Goal: Information Seeking & Learning: Compare options

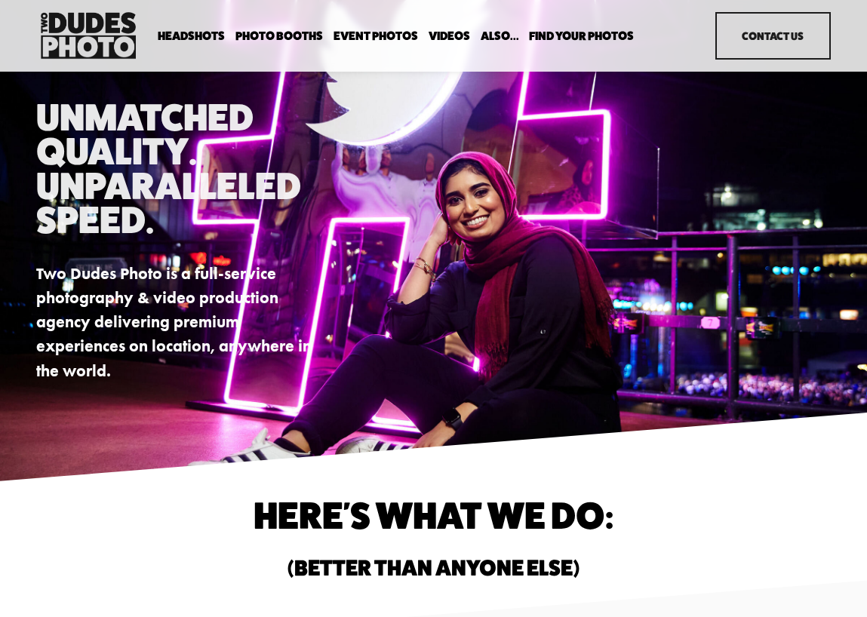
click at [0, 0] on span "Expo Headshots" at bounding box center [0, 0] width 0 height 0
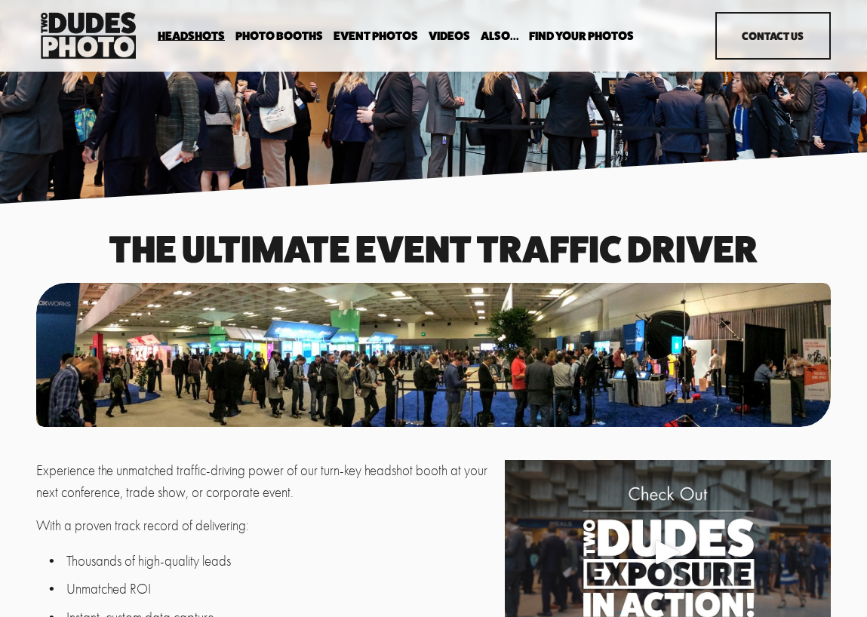
click at [0, 0] on span "Portrait Designer" at bounding box center [0, 0] width 0 height 0
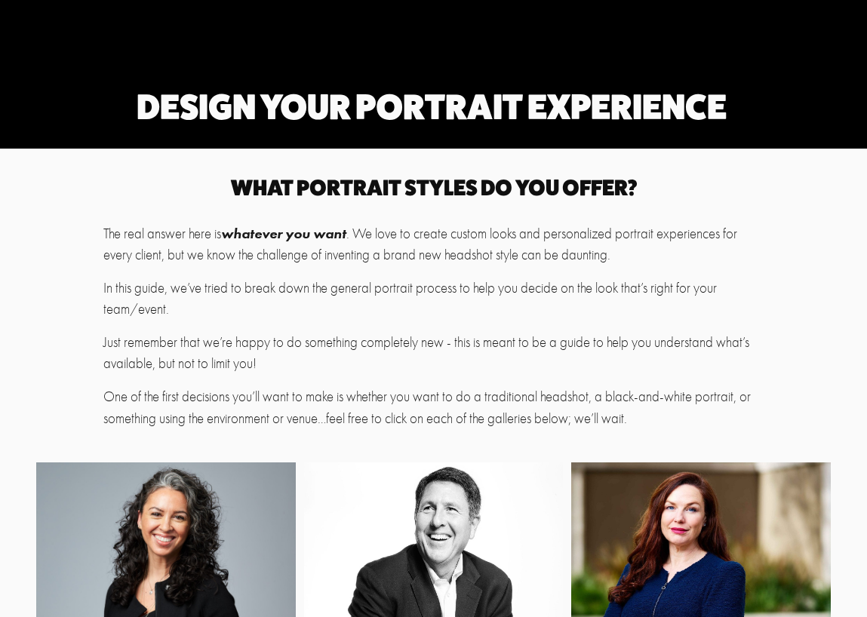
scroll to position [471, 0]
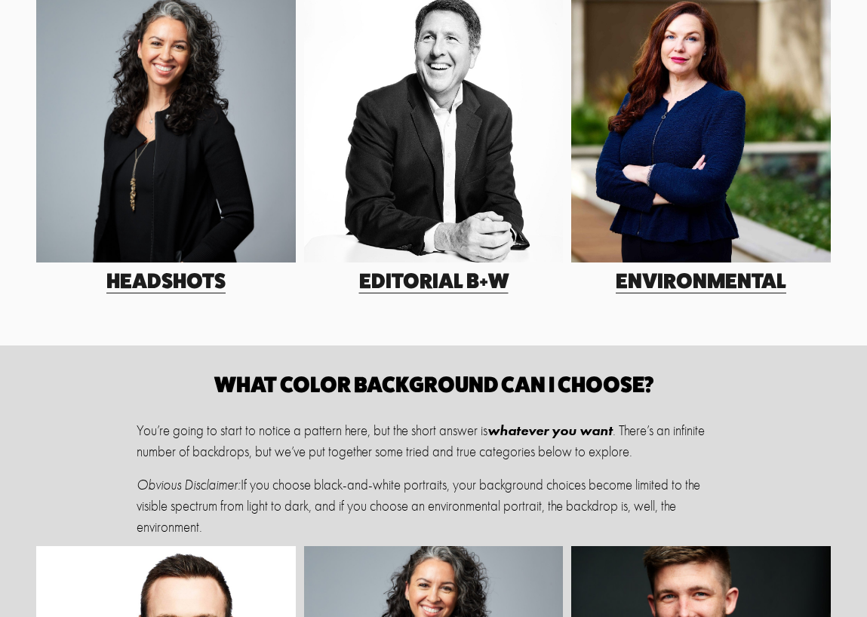
click at [447, 277] on link "EDitorial B+W" at bounding box center [433, 281] width 149 height 26
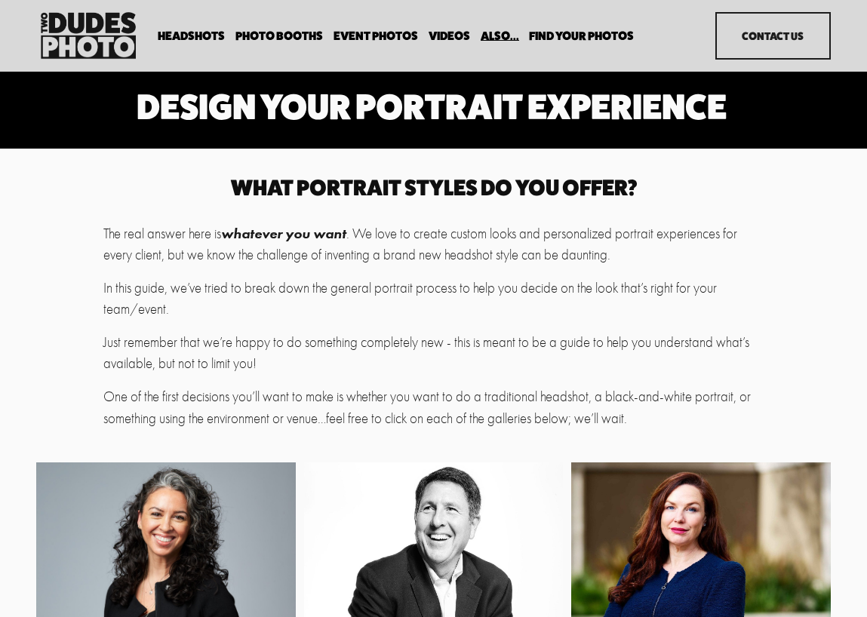
click at [0, 0] on span "Expo Headshots" at bounding box center [0, 0] width 0 height 0
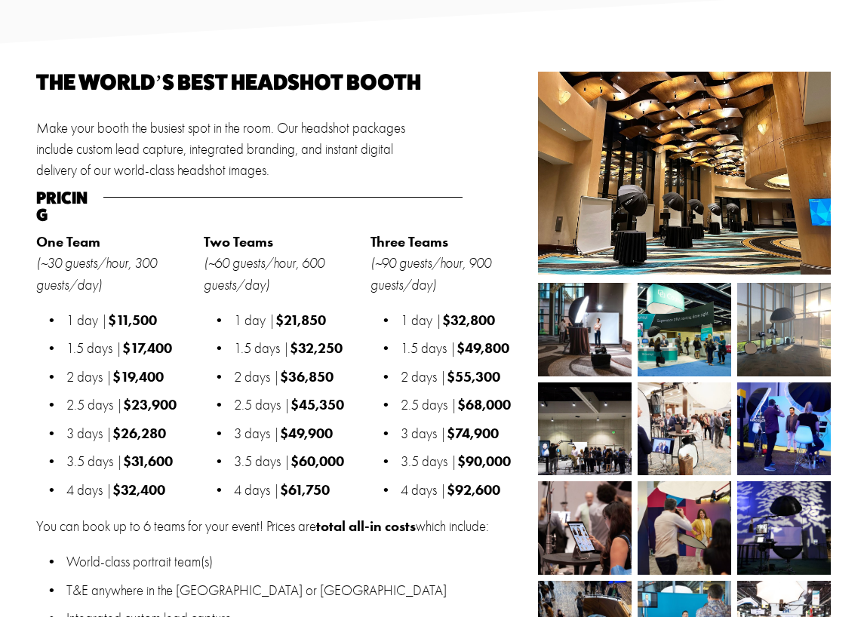
scroll to position [1265, 0]
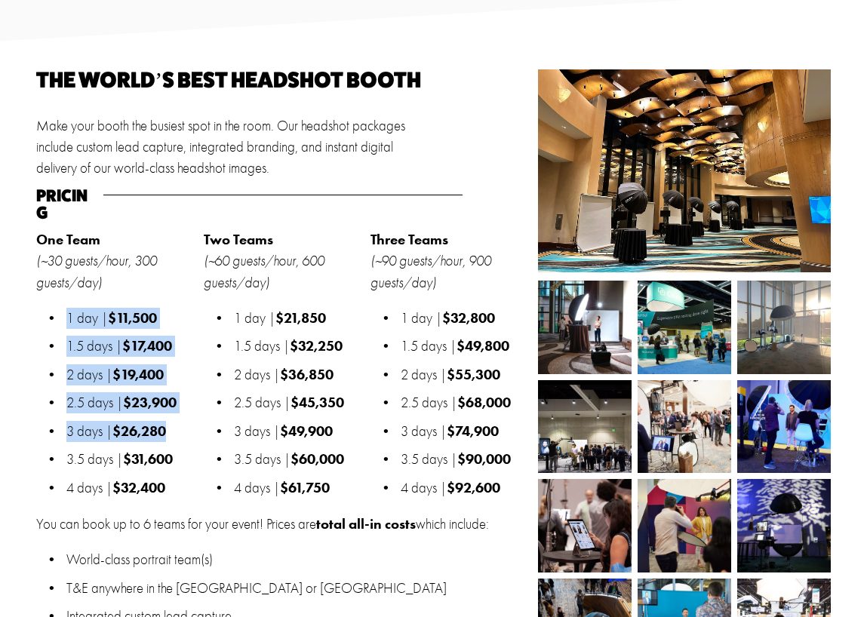
drag, startPoint x: 177, startPoint y: 407, endPoint x: 69, endPoint y: 287, distance: 161.4
click at [69, 308] on ul "1 day | $11,500 1.5 days | $17,400 2 days | $19,400 2.5 days | $23,900 3 days |…" at bounding box center [115, 403] width 159 height 191
copy ul "1 day | $11,500 1.5 days | $17,400 2 days | $19,400 2.5 days | $23,900 3 days |…"
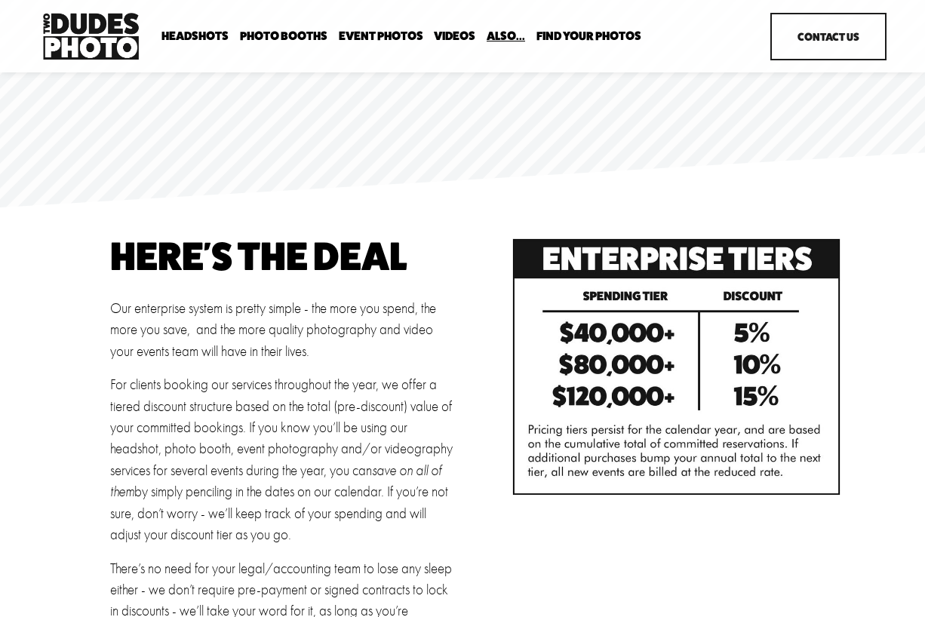
click at [0, 0] on span "Expo Headshots" at bounding box center [0, 0] width 0 height 0
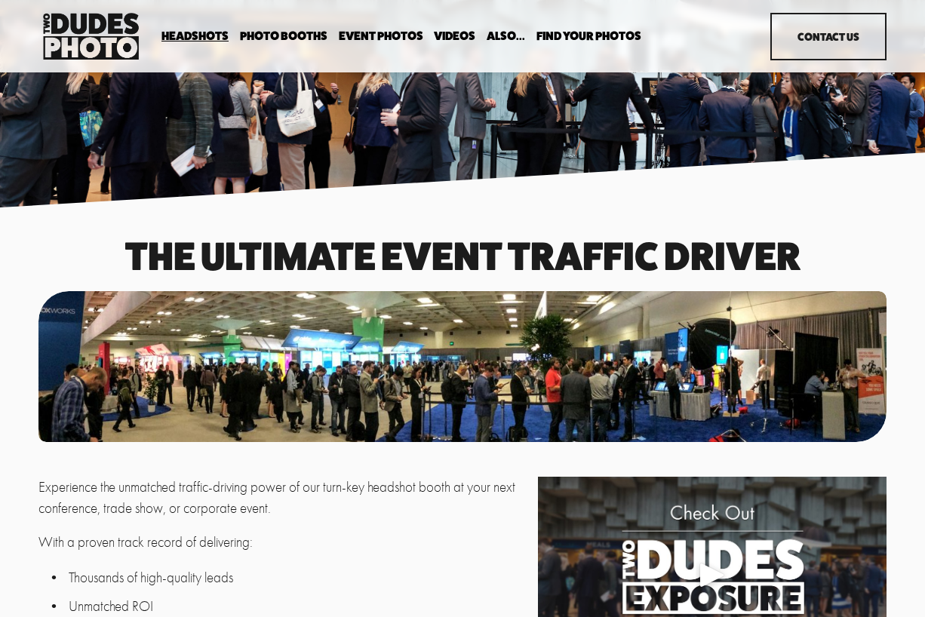
click at [0, 0] on span "Party Booth" at bounding box center [0, 0] width 0 height 0
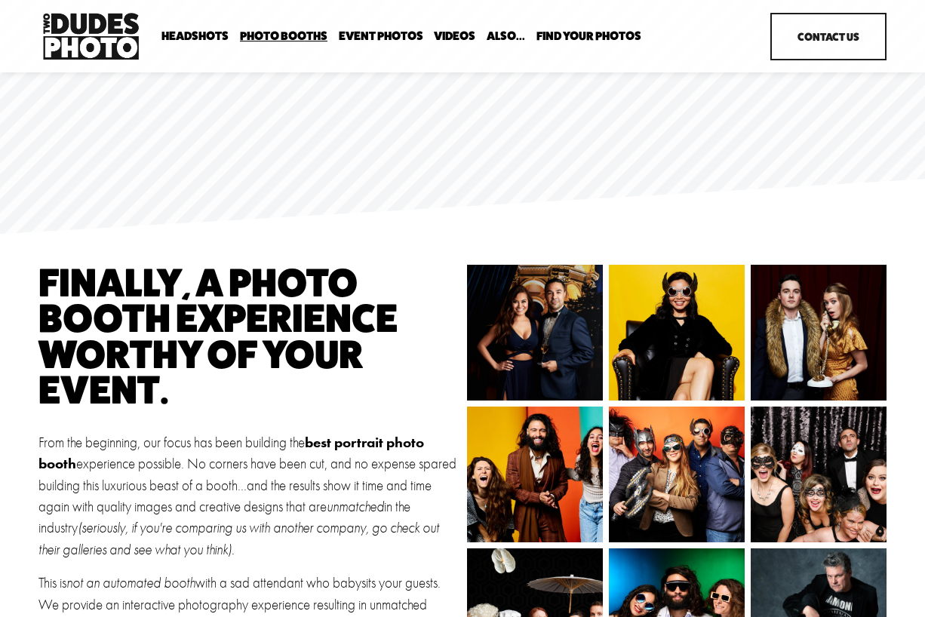
click at [0, 0] on span "Anti Booth" at bounding box center [0, 0] width 0 height 0
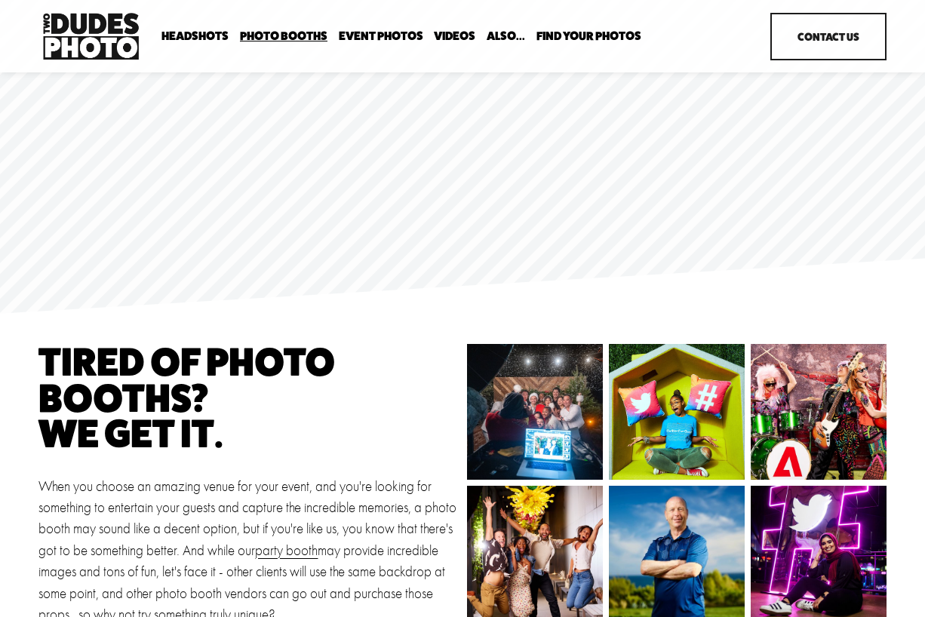
click at [0, 0] on span "Expo Headshots" at bounding box center [0, 0] width 0 height 0
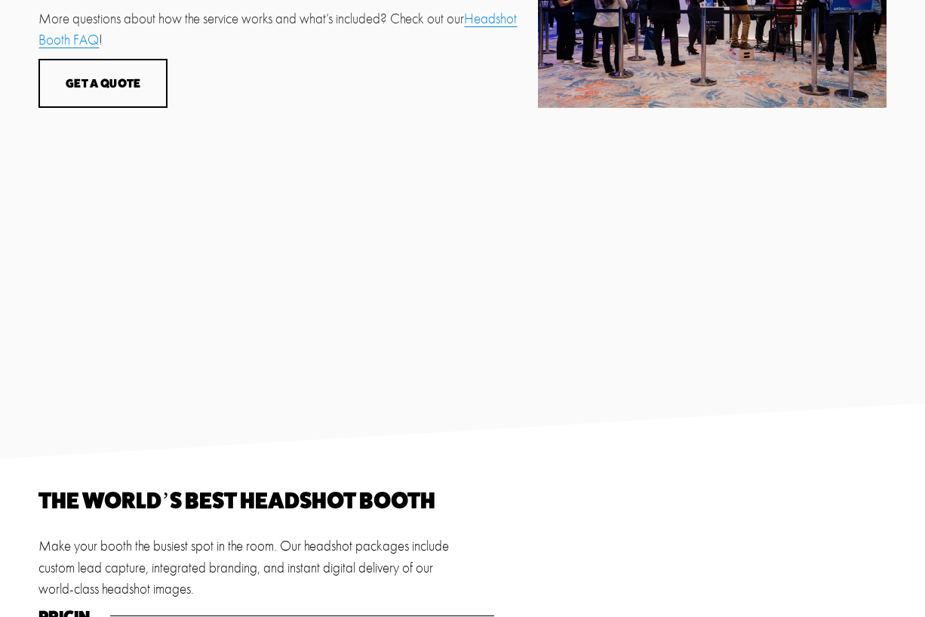
scroll to position [1420, 0]
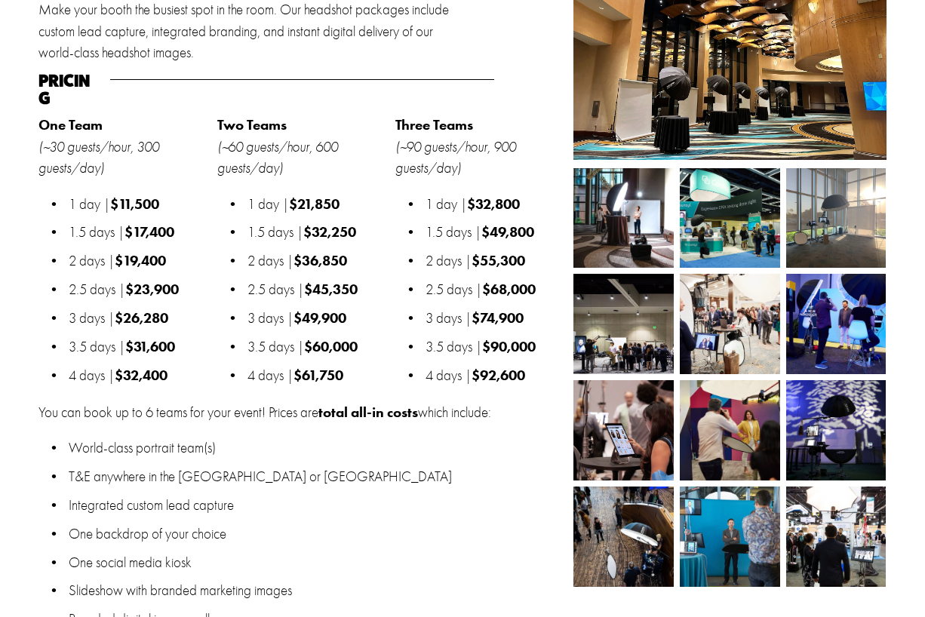
click at [189, 279] on p "2.5 days | $23,900" at bounding box center [139, 289] width 140 height 21
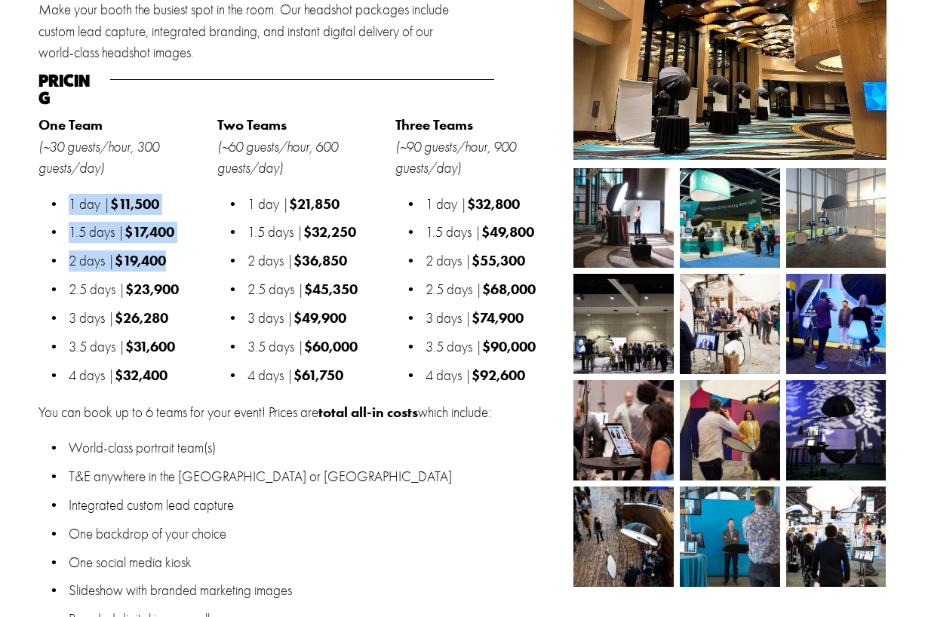
drag, startPoint x: 185, startPoint y: 242, endPoint x: 60, endPoint y: 168, distance: 145.5
click at [60, 168] on div "One Team (~30 guests/hour, 300 guests/day) 1 day | $11,500 1.5 days | $17,400 2…" at bounding box center [123, 251] width 170 height 272
copy ul "1 day | $11,500 1.5 days | $17,400 2 days | $19,400"
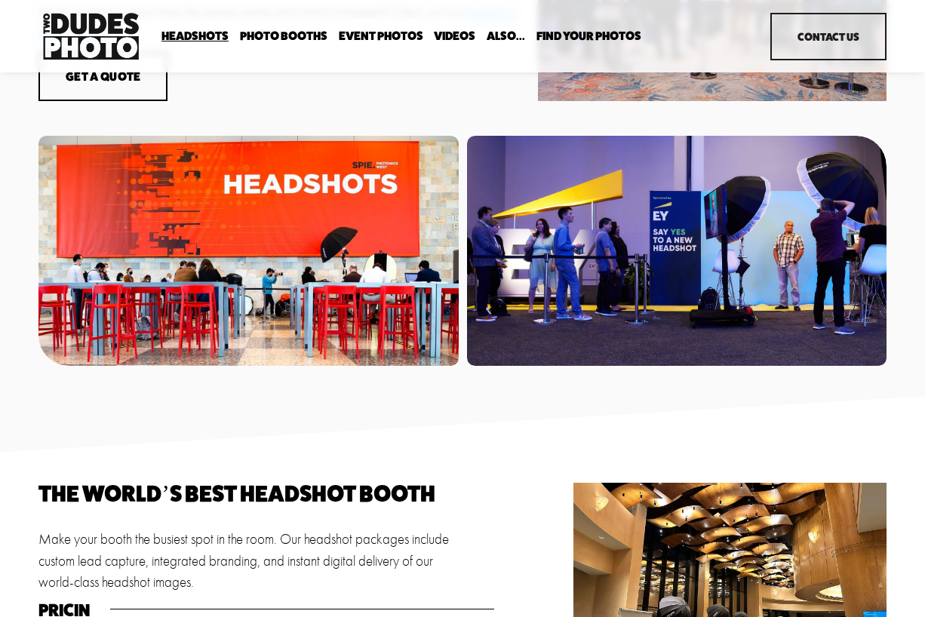
scroll to position [0, 0]
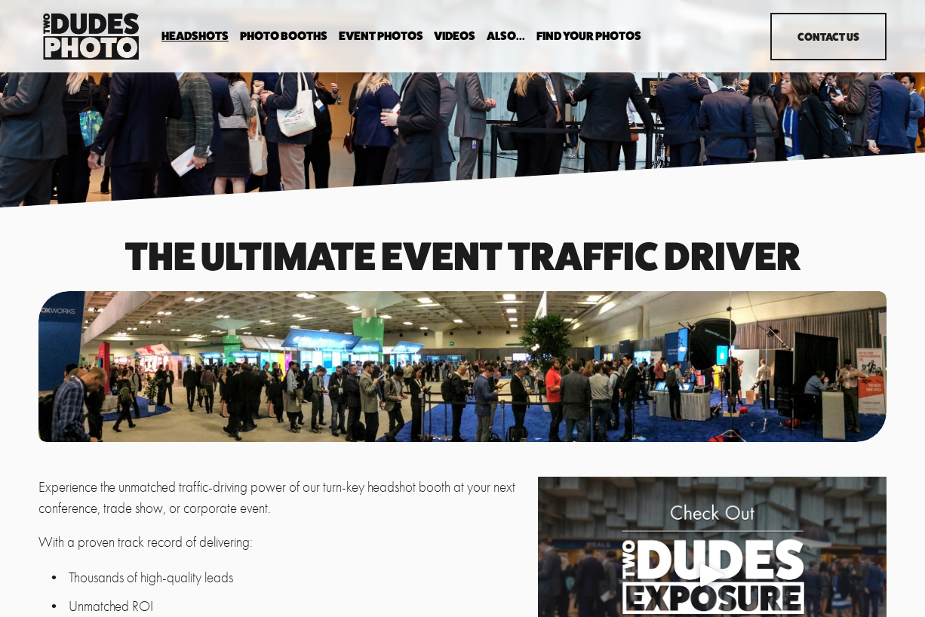
click at [0, 0] on span "Party Booth" at bounding box center [0, 0] width 0 height 0
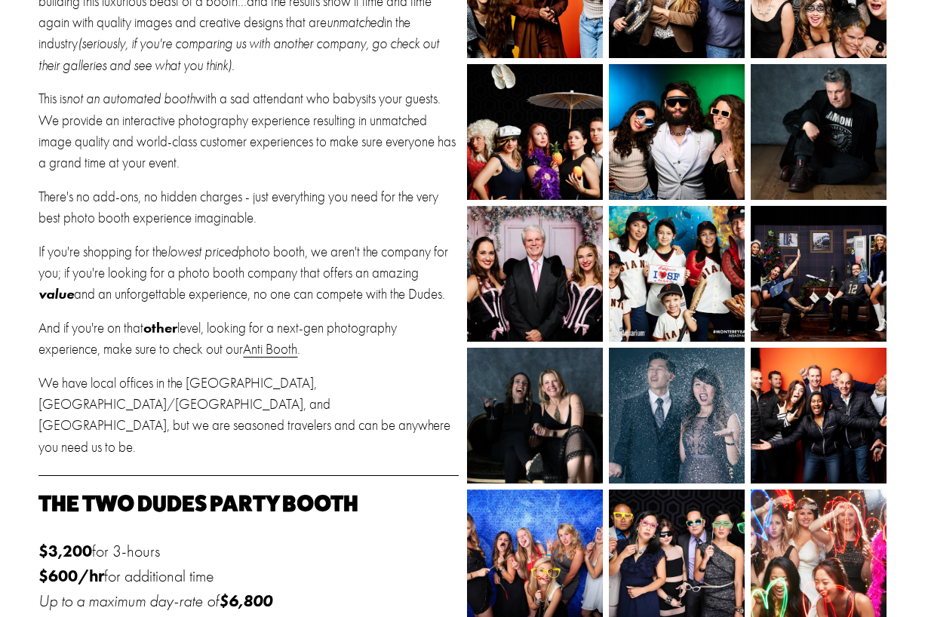
scroll to position [689, 0]
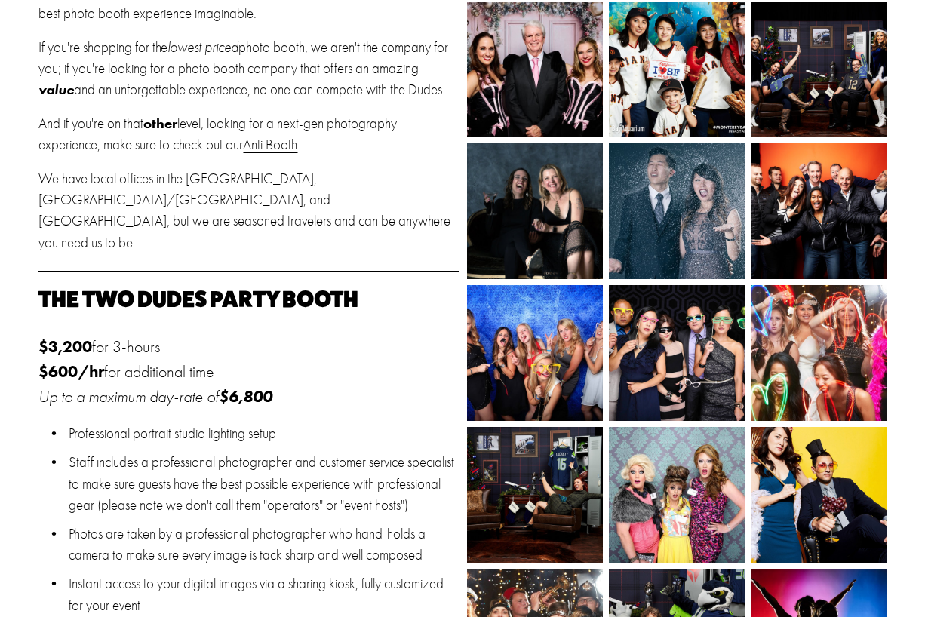
drag, startPoint x: 168, startPoint y: 331, endPoint x: 28, endPoint y: 331, distance: 139.6
click at [28, 331] on div "finally, a photo booth experience worthy of your event. From the beginning, our…" at bounding box center [462, 293] width 925 height 1434
copy p "$3,200 for 3-hours"
drag, startPoint x: 238, startPoint y: 358, endPoint x: 7, endPoint y: 357, distance: 230.9
click at [7, 357] on div "finally, a photo booth experience worthy of your event. From the beginning, our…" at bounding box center [462, 293] width 925 height 1434
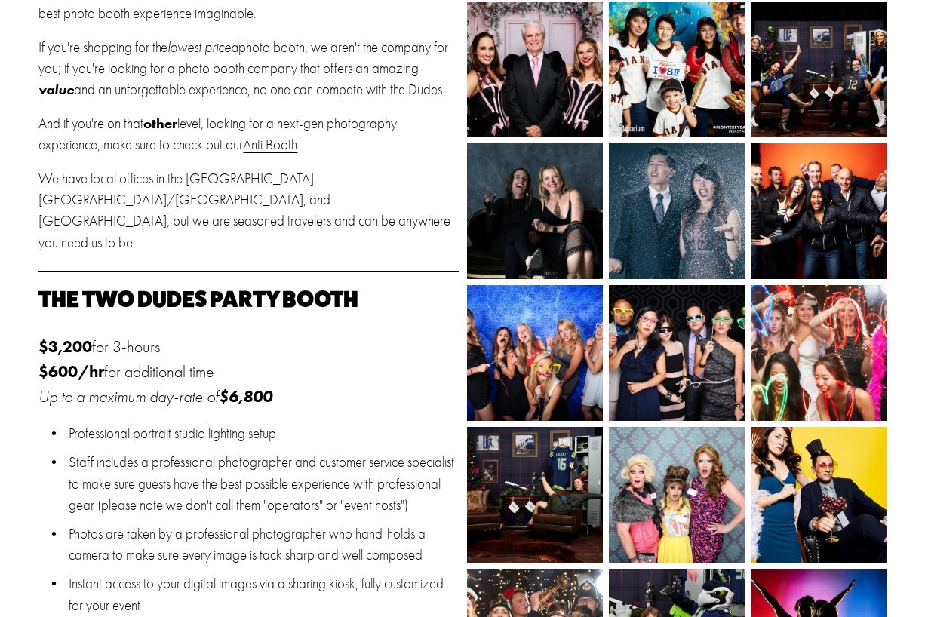
copy p "$600/hr for additional time"
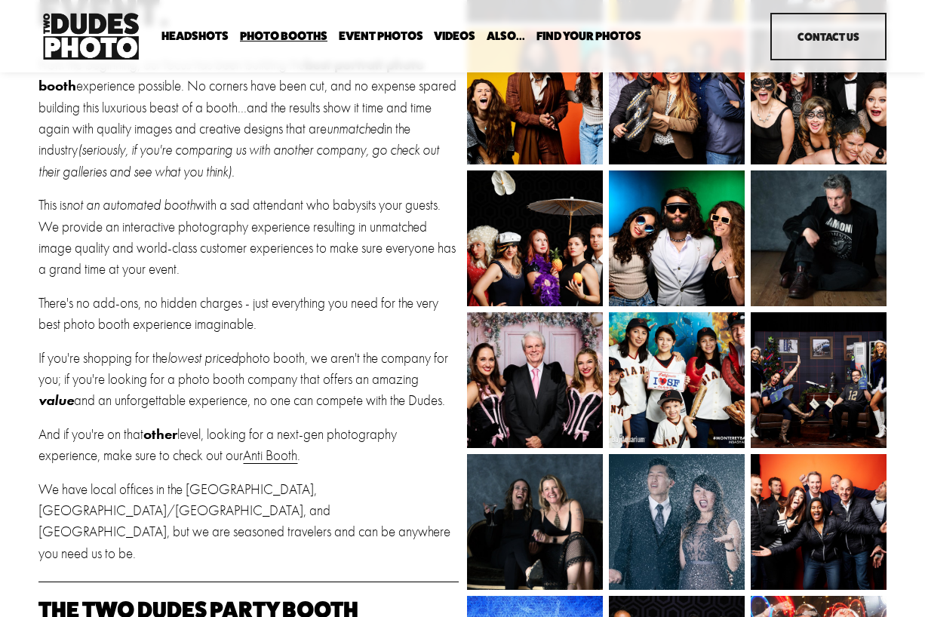
scroll to position [0, 0]
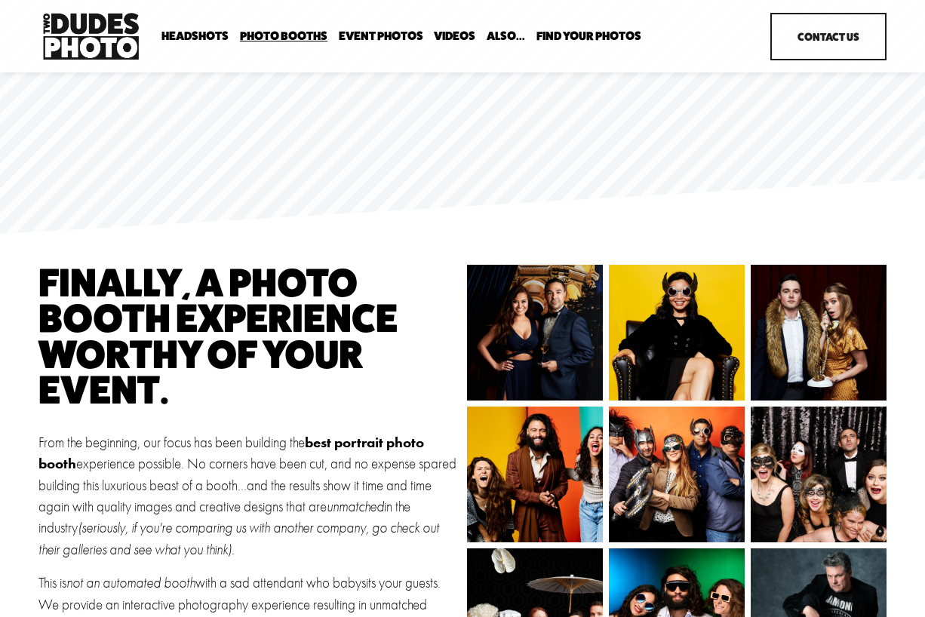
click at [0, 0] on span "Anti Booth" at bounding box center [0, 0] width 0 height 0
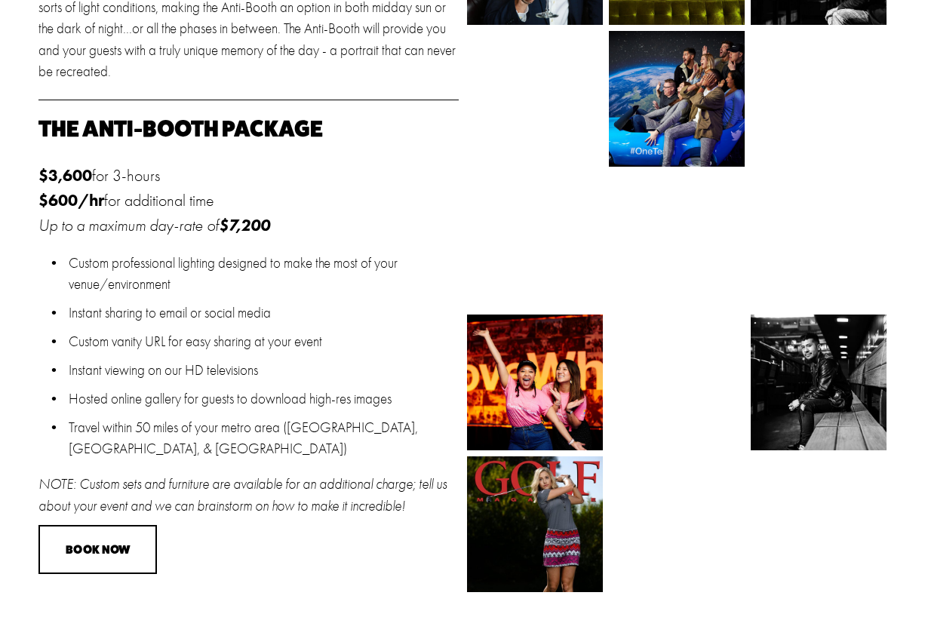
scroll to position [739, 0]
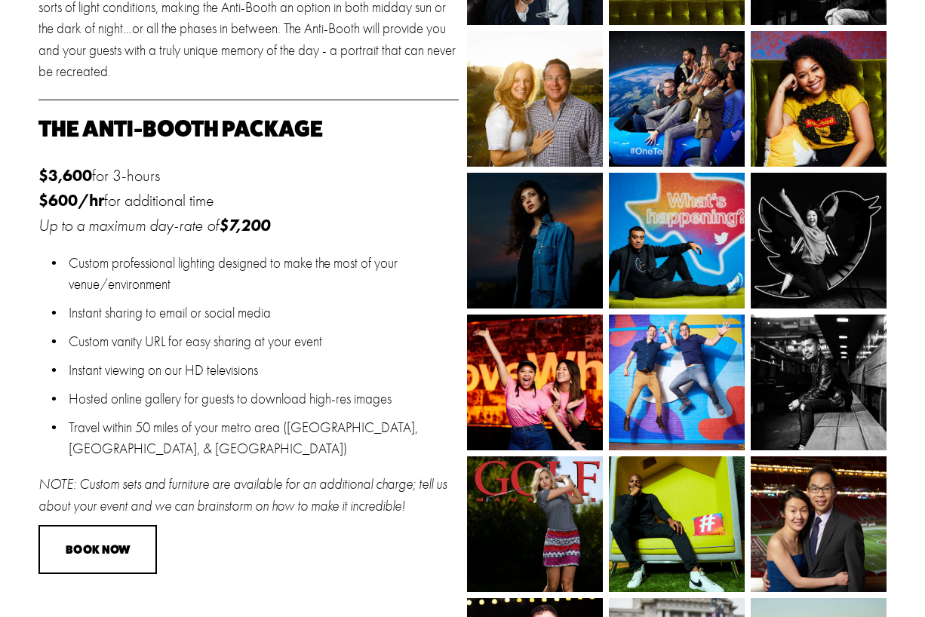
drag, startPoint x: 235, startPoint y: 204, endPoint x: 26, endPoint y: 183, distance: 209.3
click at [26, 183] on div "Tired of photo booths? we get it. When you choose an amazing venue for your eve…" at bounding box center [462, 606] width 925 height 2003
copy p "$3,600 for 3-hours $600/hr for additional time"
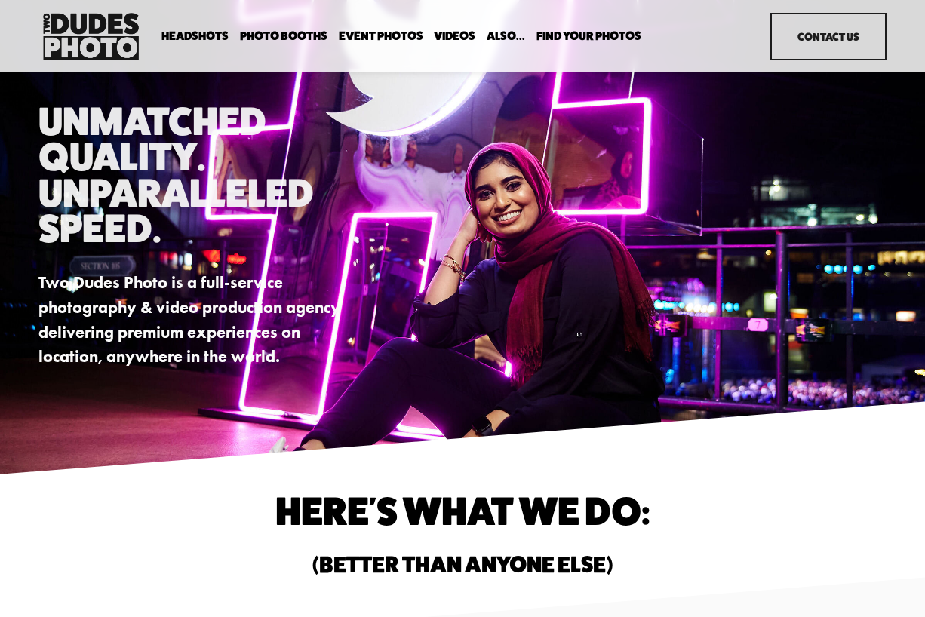
click at [205, 39] on span "Headshots" at bounding box center [194, 36] width 67 height 12
click at [205, 35] on span "Headshots" at bounding box center [194, 36] width 67 height 12
click at [0, 0] on span "Party Booth" at bounding box center [0, 0] width 0 height 0
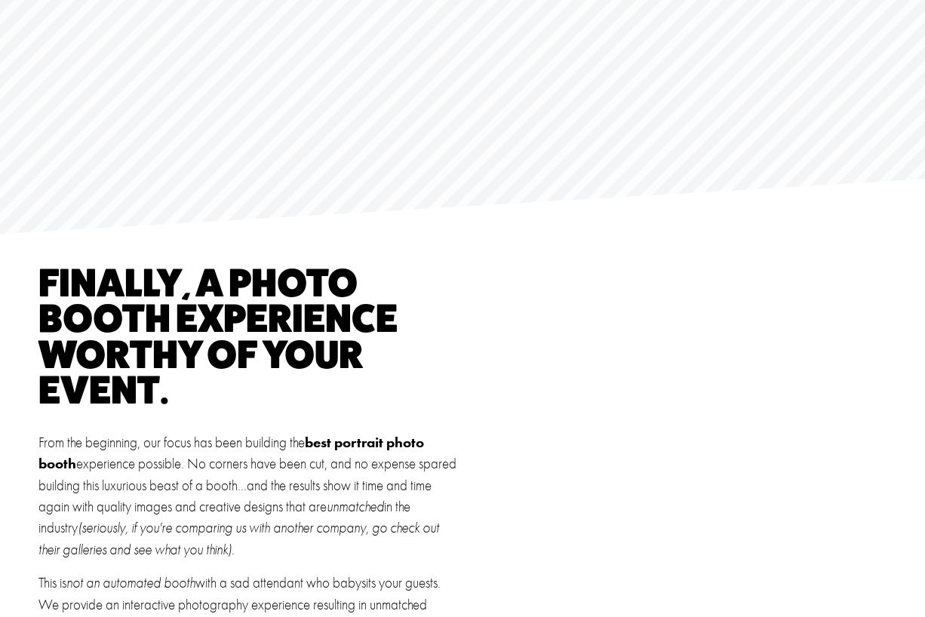
scroll to position [263, 0]
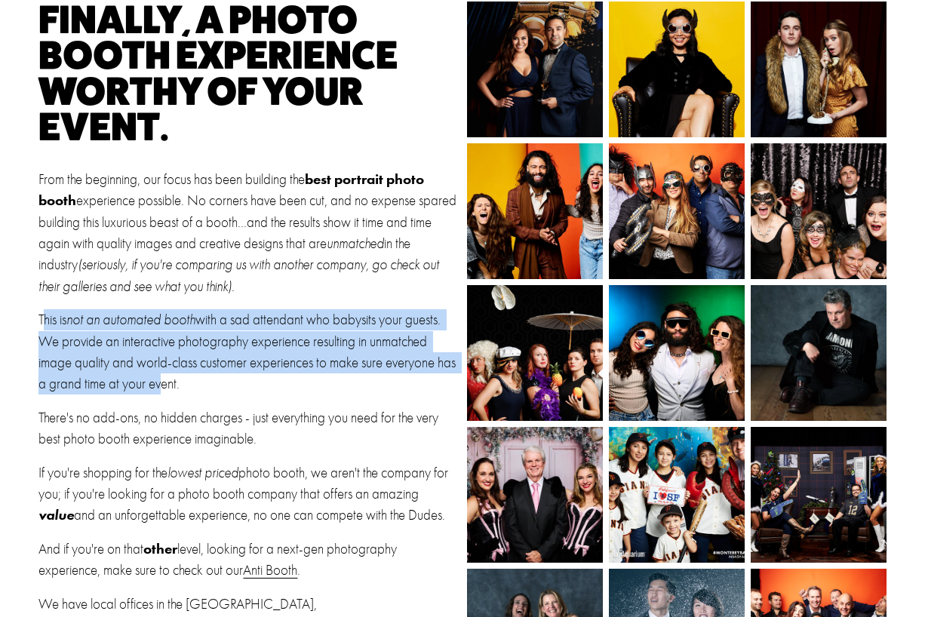
drag, startPoint x: 45, startPoint y: 326, endPoint x: 187, endPoint y: 382, distance: 153.2
click at [187, 382] on p "This is not an automated booth with a sad attendant who babysits your guests. W…" at bounding box center [248, 352] width 420 height 86
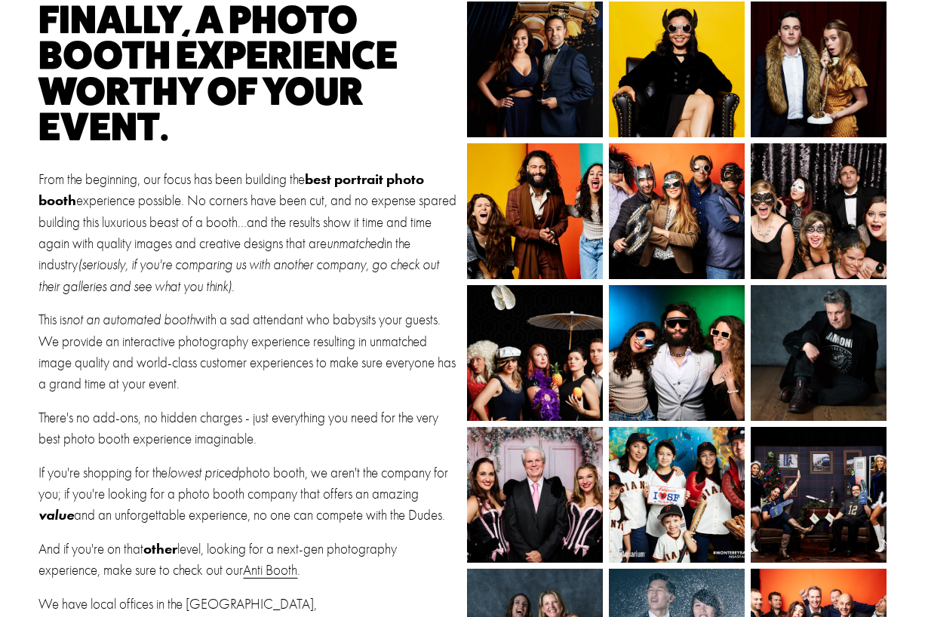
drag, startPoint x: 214, startPoint y: 385, endPoint x: 28, endPoint y: 328, distance: 194.8
copy p "This is not an automated booth with a sad attendant who babysits your guests. W…"
